Goal: Feedback & Contribution: Leave review/rating

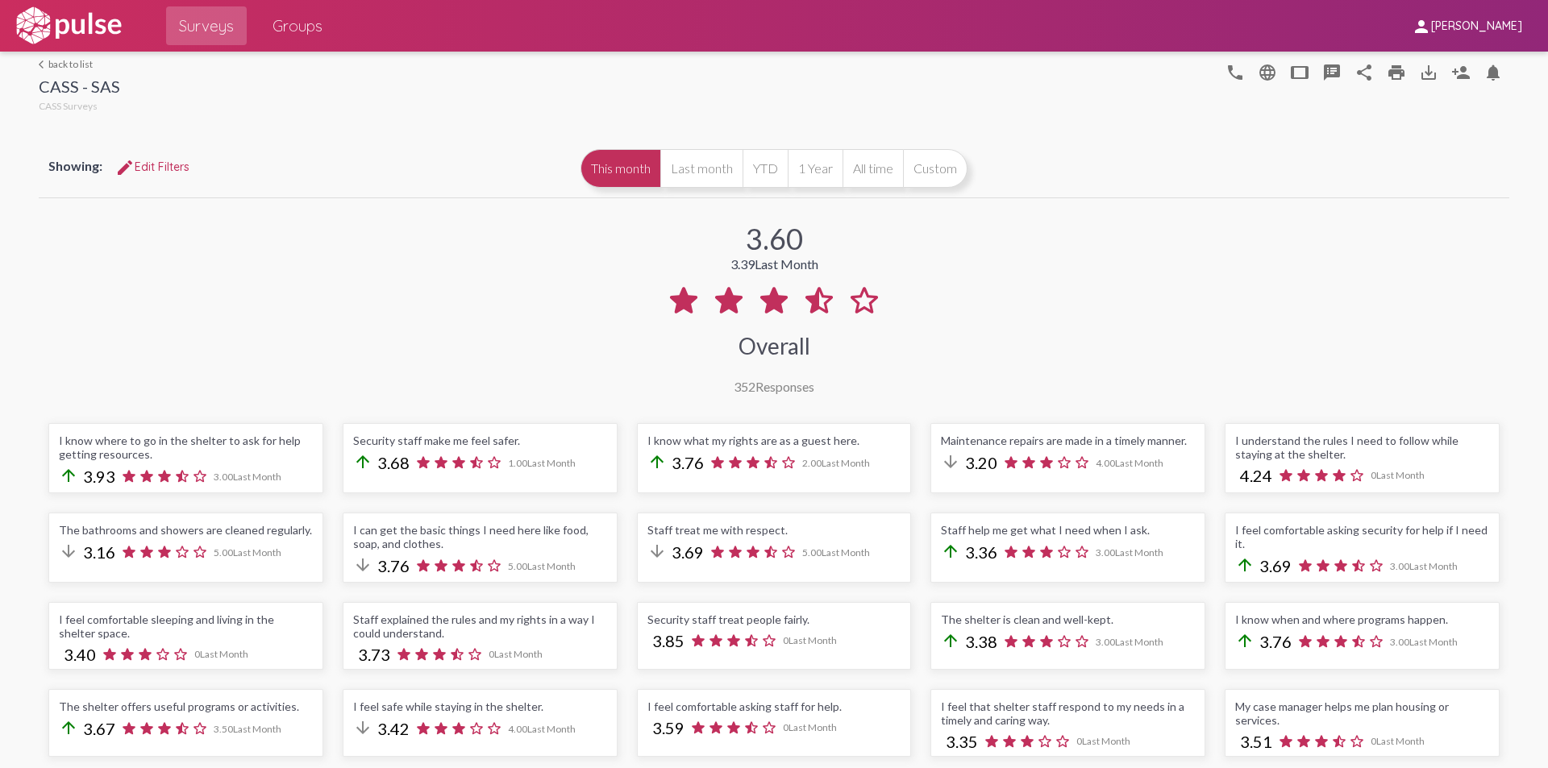
scroll to position [403, 0]
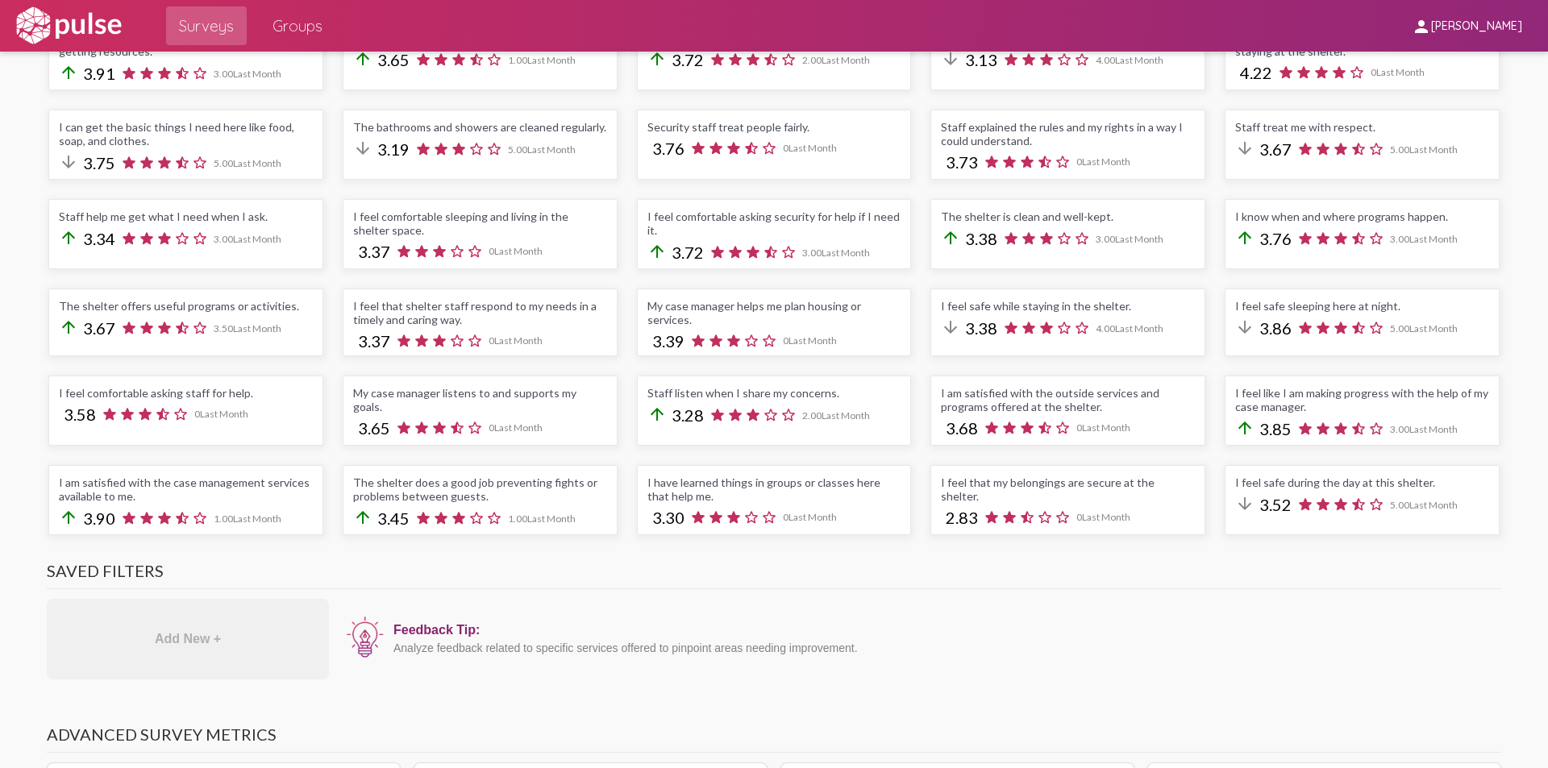
scroll to position [161, 0]
